Goal: Check status: Check status

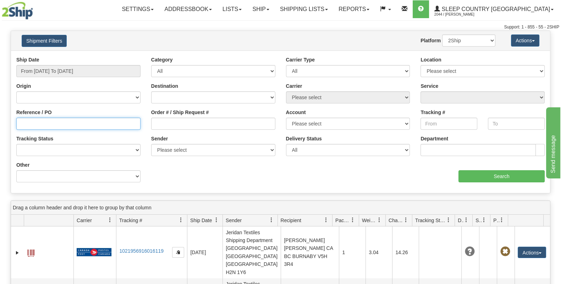
click at [94, 121] on input "Reference / PO" at bounding box center [78, 124] width 124 height 12
paste input "1058095"
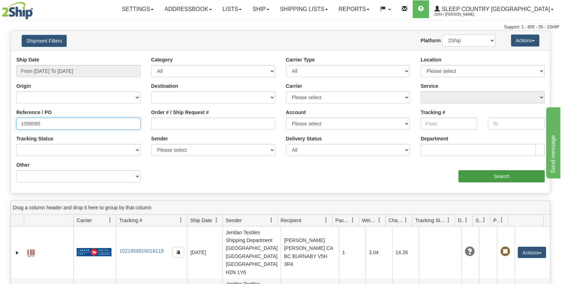
type input "1058095"
click at [510, 175] on input "Search" at bounding box center [502, 176] width 86 height 12
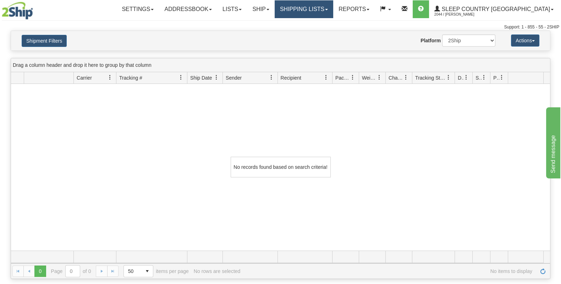
click at [326, 11] on link "Shipping lists" at bounding box center [304, 9] width 59 height 18
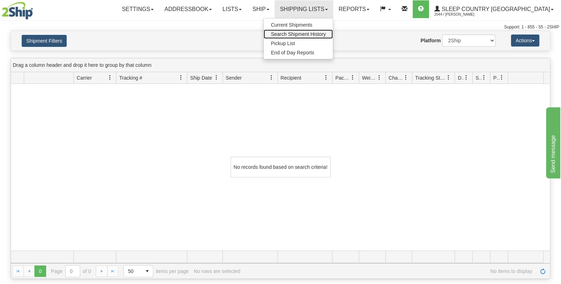
click at [333, 37] on link "Search Shipment History" at bounding box center [298, 33] width 69 height 9
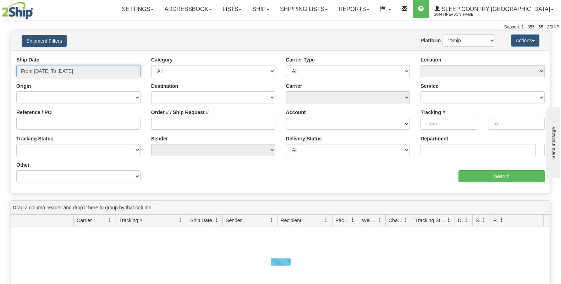
click at [71, 71] on input "From [DATE] To [DATE]" at bounding box center [78, 71] width 124 height 12
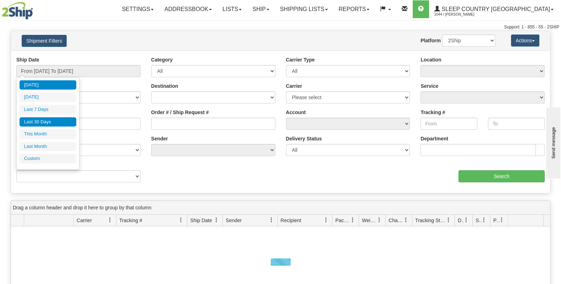
click at [53, 121] on li "Last 30 Days" at bounding box center [48, 122] width 57 height 10
type input "From [DATE] To [DATE]"
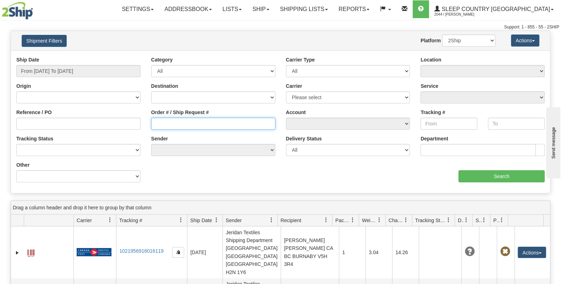
click at [166, 123] on input "Order # / Ship Request #" at bounding box center [213, 124] width 124 height 12
paste input "9000I108694"
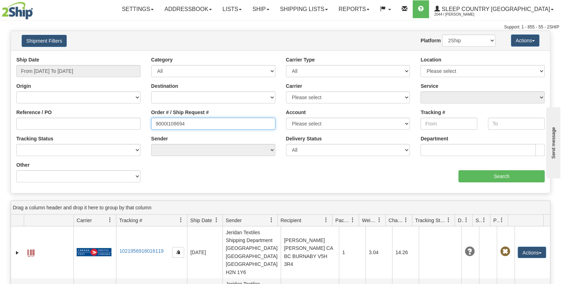
type input "9000I108694"
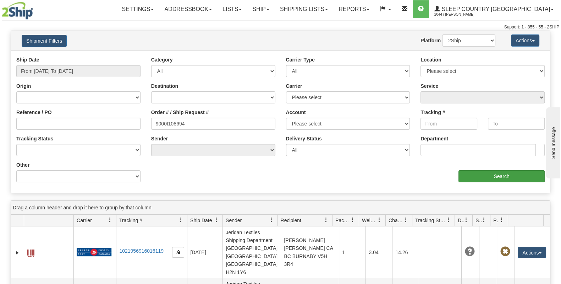
drag, startPoint x: 502, startPoint y: 167, endPoint x: 505, endPoint y: 173, distance: 7.3
click at [505, 172] on div "aaa Search" at bounding box center [416, 171] width 270 height 21
click at [505, 174] on input "Search" at bounding box center [502, 176] width 86 height 12
